Goal: Information Seeking & Learning: Learn about a topic

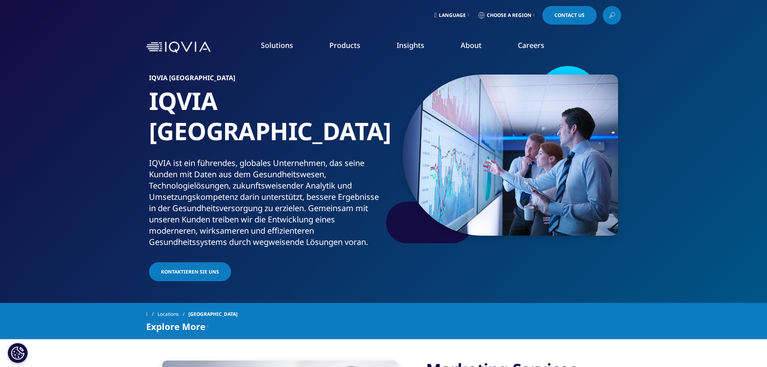
click at [491, 103] on link "Health Data Apps & AI" at bounding box center [520, 101] width 139 height 9
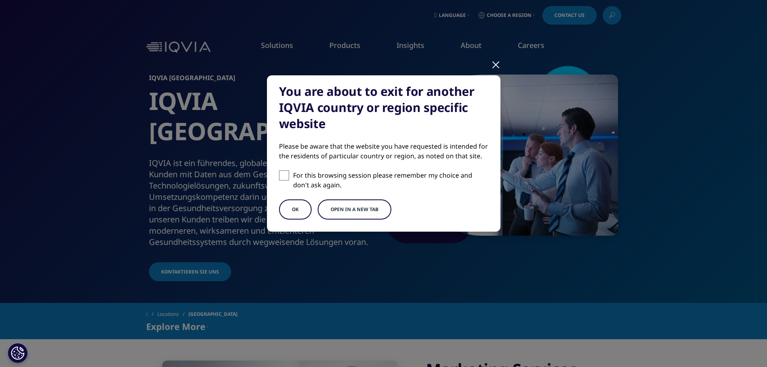
click at [302, 212] on button "OK" at bounding box center [295, 209] width 33 height 20
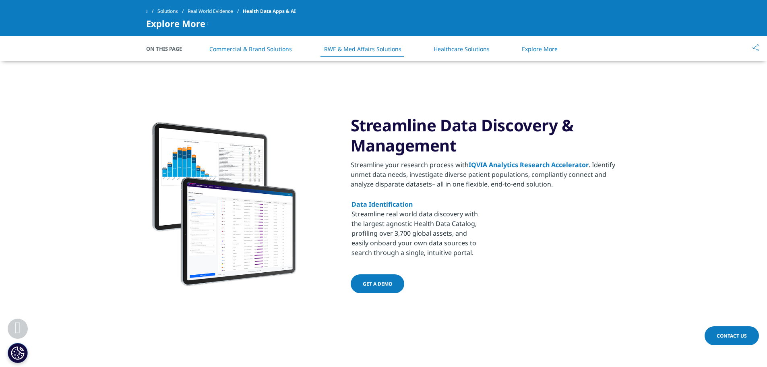
scroll to position [765, 0]
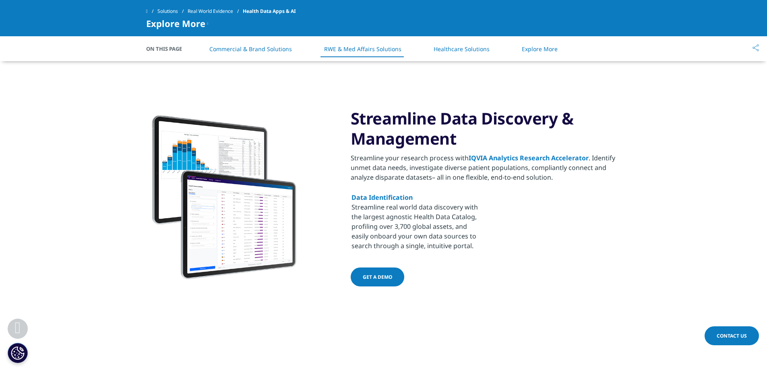
drag, startPoint x: 684, startPoint y: 3, endPoint x: 527, endPoint y: 186, distance: 240.7
click at [527, 186] on div "Streamline your research process with IQVIA Analytics Research Accelerator . Id…" at bounding box center [486, 210] width 271 height 114
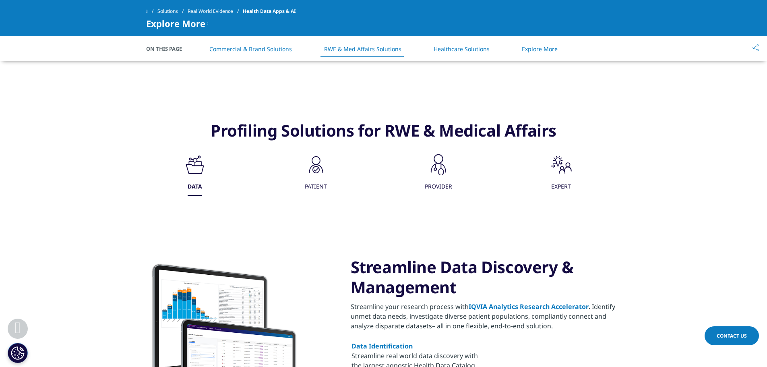
scroll to position [604, 0]
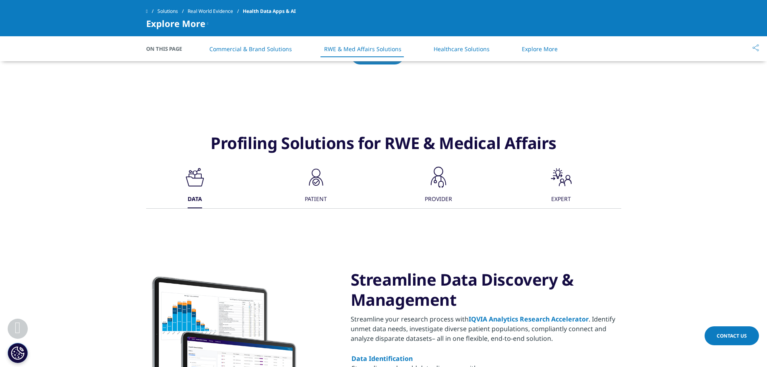
drag, startPoint x: 225, startPoint y: 2, endPoint x: 184, endPoint y: 126, distance: 130.1
click at [184, 126] on div "Profiling Solutions for RWE & Medical Affairs .cls-1{fill:#231f20;} DATA .cls-1…" at bounding box center [383, 309] width 475 height 393
drag, startPoint x: 57, startPoint y: 139, endPoint x: 53, endPoint y: 132, distance: 8.1
click at [54, 136] on div "Profiling Solutions for RWE & Medical Affairs .cls-1{fill:#231f20;} DATA .cls-1…" at bounding box center [383, 309] width 767 height 393
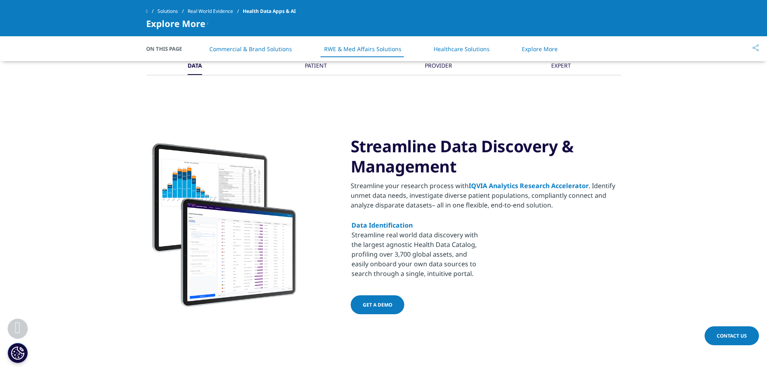
scroll to position [728, 0]
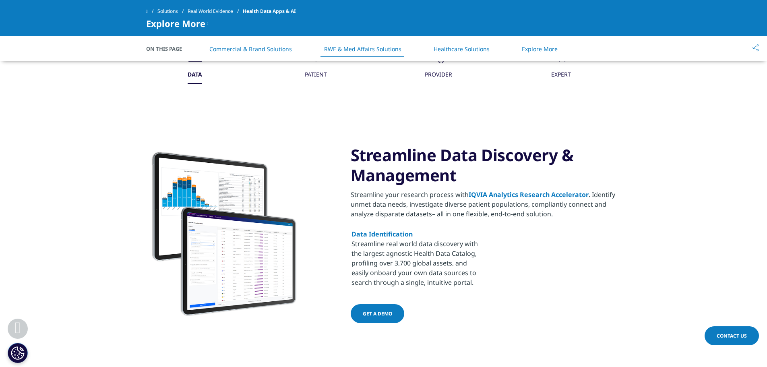
click at [380, 322] on link "Get a demo" at bounding box center [378, 313] width 54 height 19
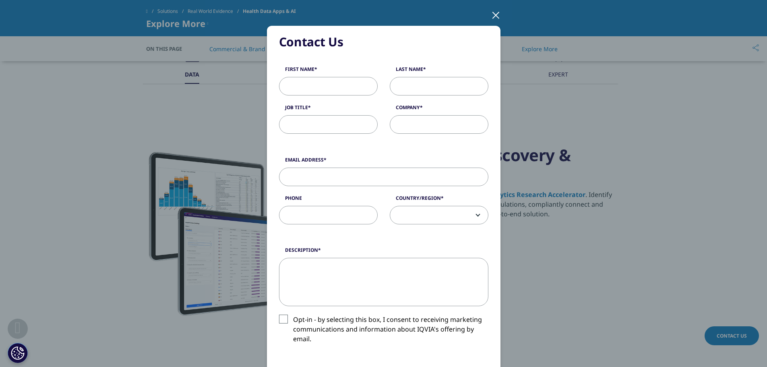
scroll to position [0, 0]
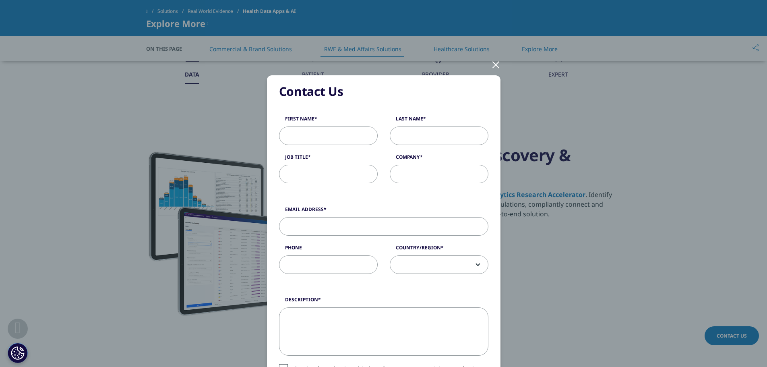
click at [491, 67] on div at bounding box center [495, 64] width 9 height 22
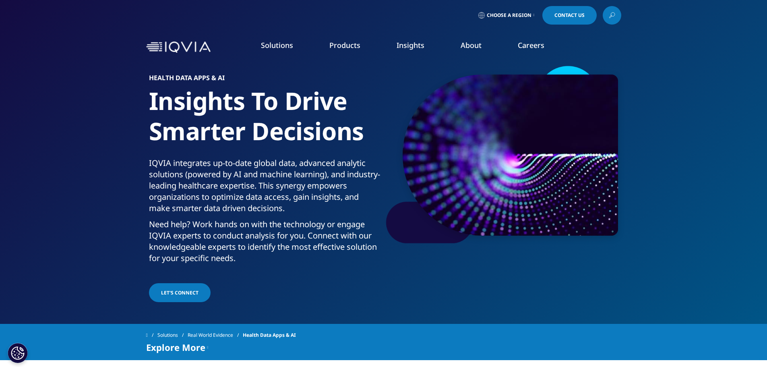
click at [509, 17] on span "Choose a Region" at bounding box center [509, 15] width 45 height 6
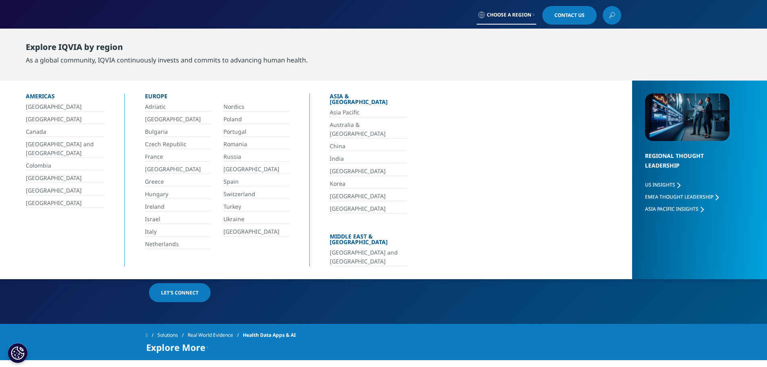
click at [509, 17] on span "Choose a Region" at bounding box center [509, 15] width 45 height 6
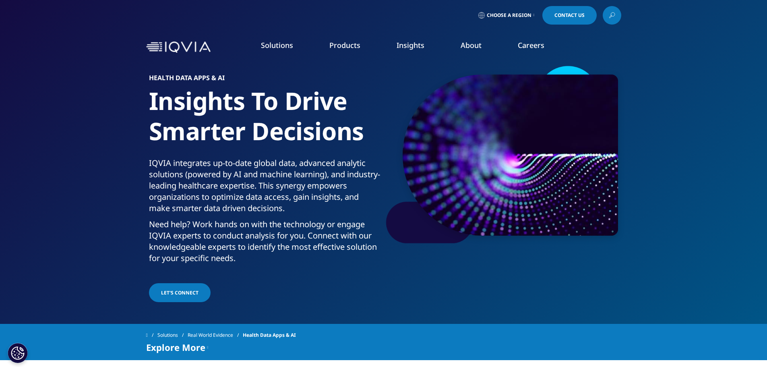
click at [529, 18] on span "Choose a Region" at bounding box center [509, 15] width 45 height 6
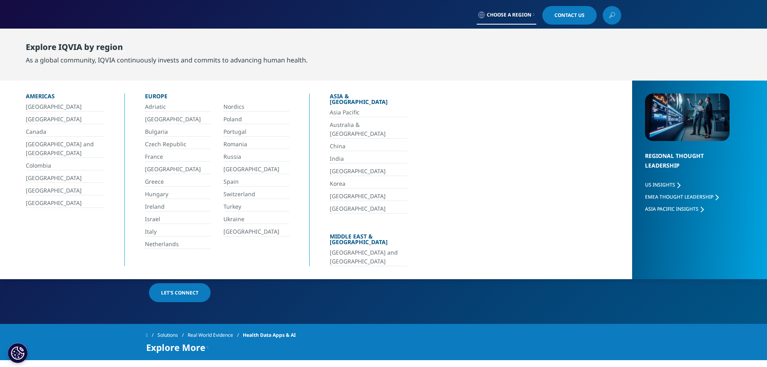
click at [240, 196] on link "Switzerland" at bounding box center [256, 194] width 66 height 9
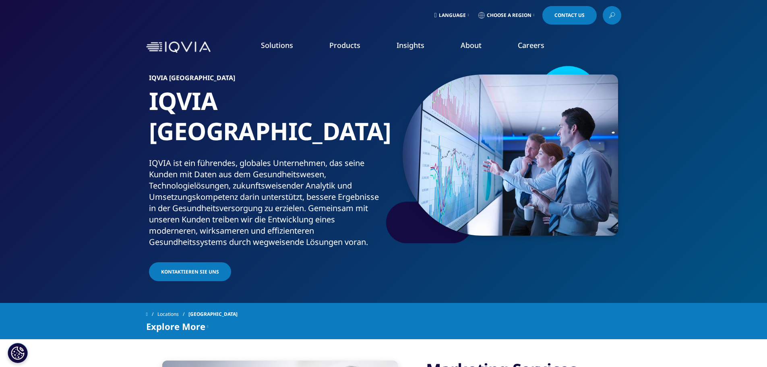
click at [482, 103] on link "Health Data Apps & AI" at bounding box center [520, 101] width 139 height 9
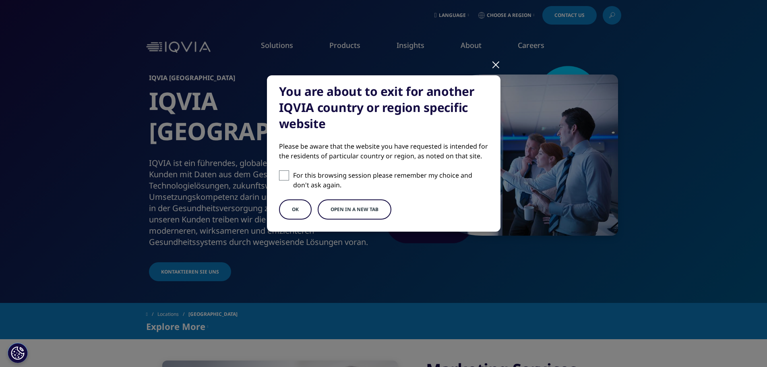
click at [350, 211] on button "Open in a new tab" at bounding box center [355, 209] width 74 height 20
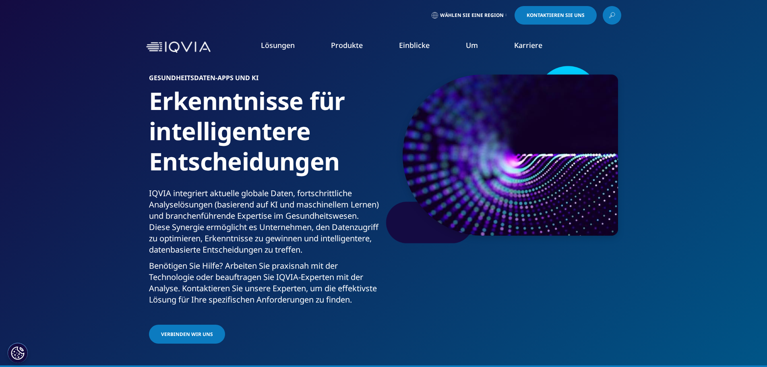
click at [217, 182] on font "Medizintechnik" at bounding box center [204, 178] width 47 height 9
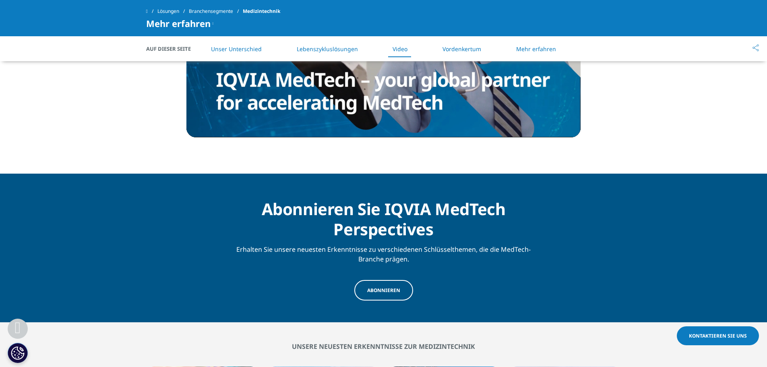
scroll to position [926, 0]
